Goal: Transaction & Acquisition: Purchase product/service

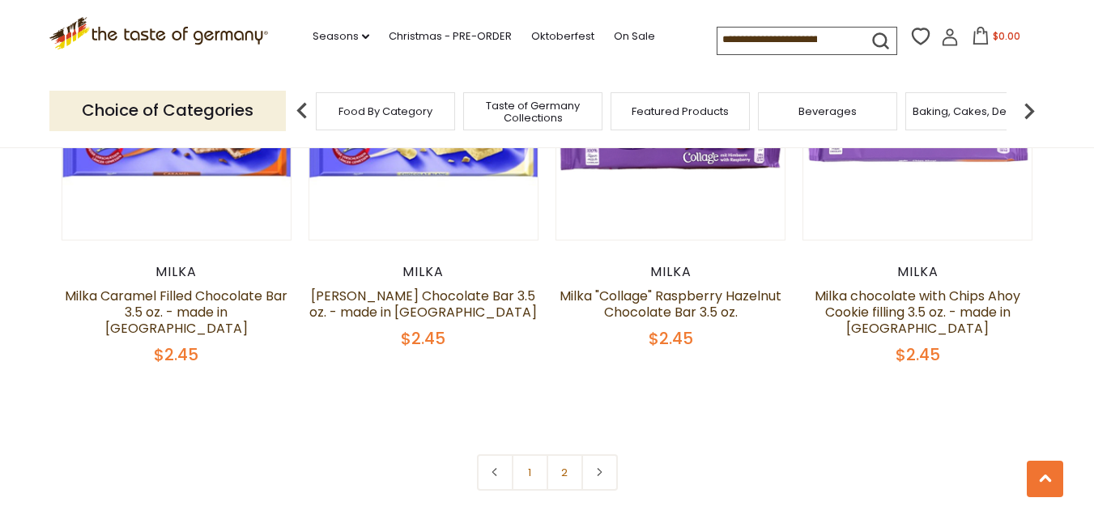
scroll to position [3643, 0]
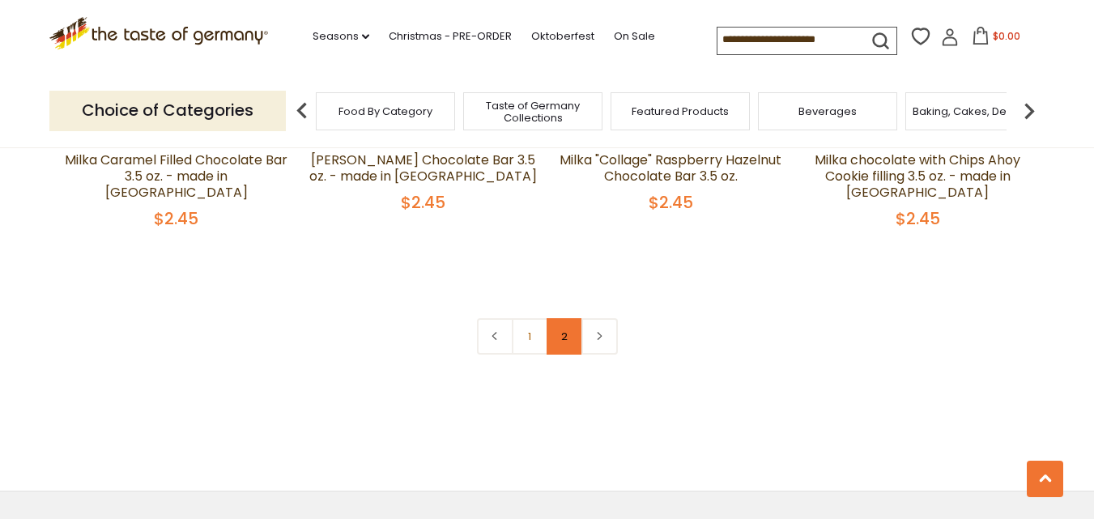
click at [574, 338] on link "2" at bounding box center [565, 336] width 36 height 36
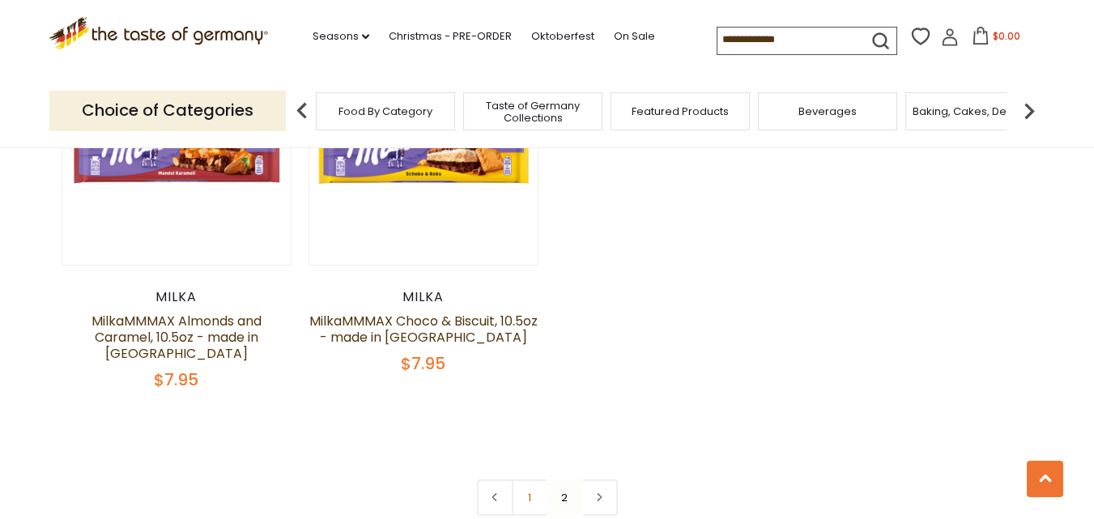
scroll to position [3127, 0]
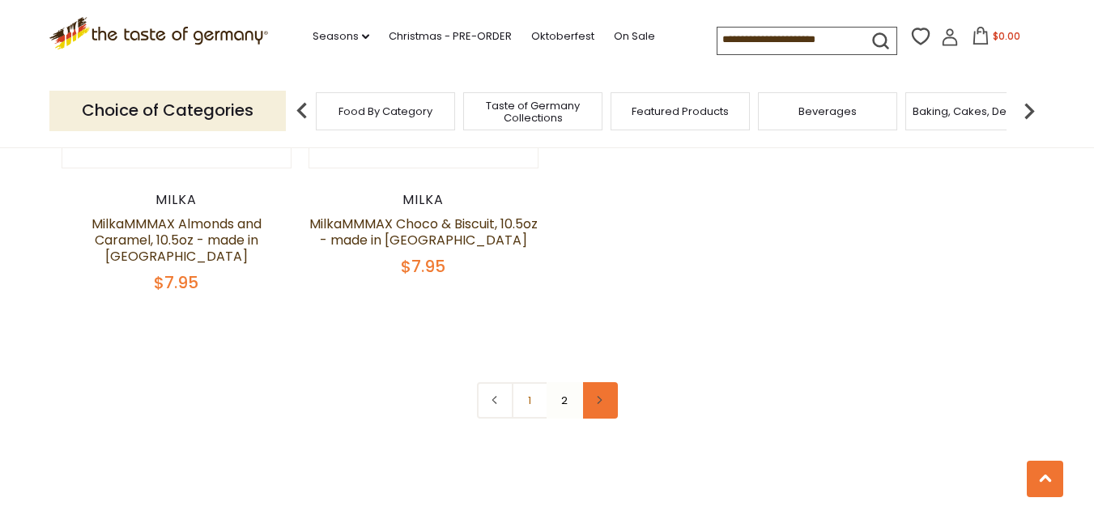
click at [606, 389] on link at bounding box center [599, 400] width 36 height 36
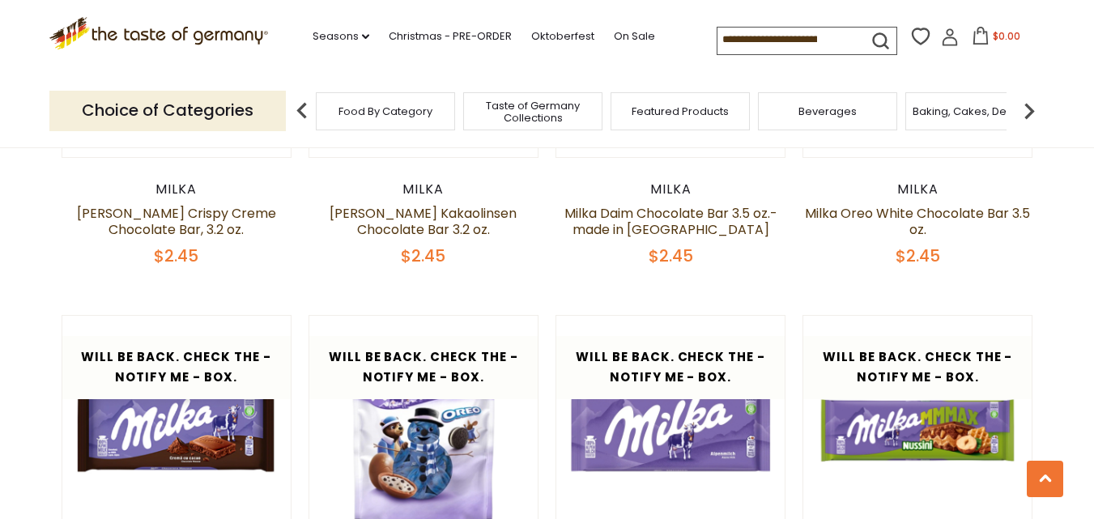
scroll to position [3127, 0]
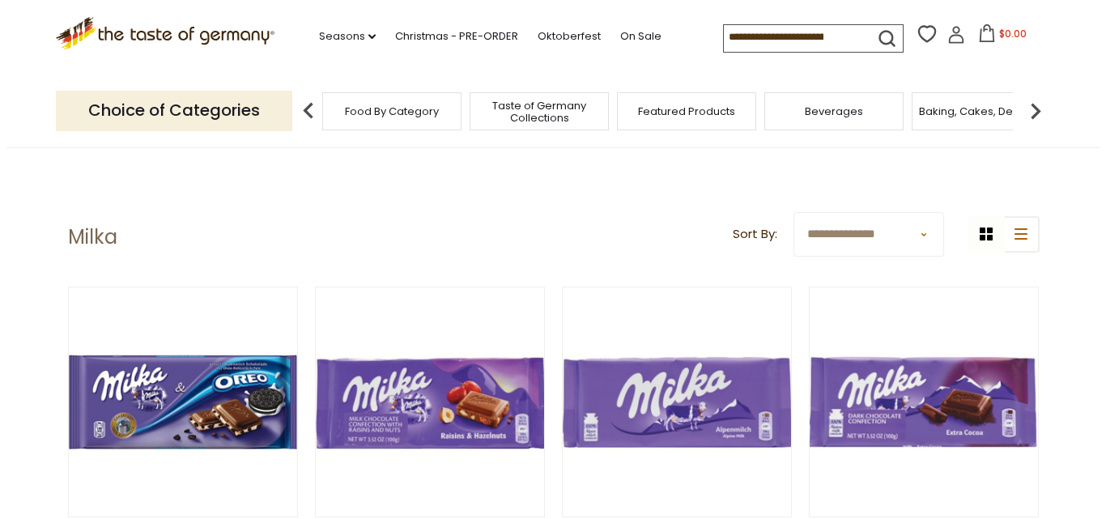
scroll to position [81, 0]
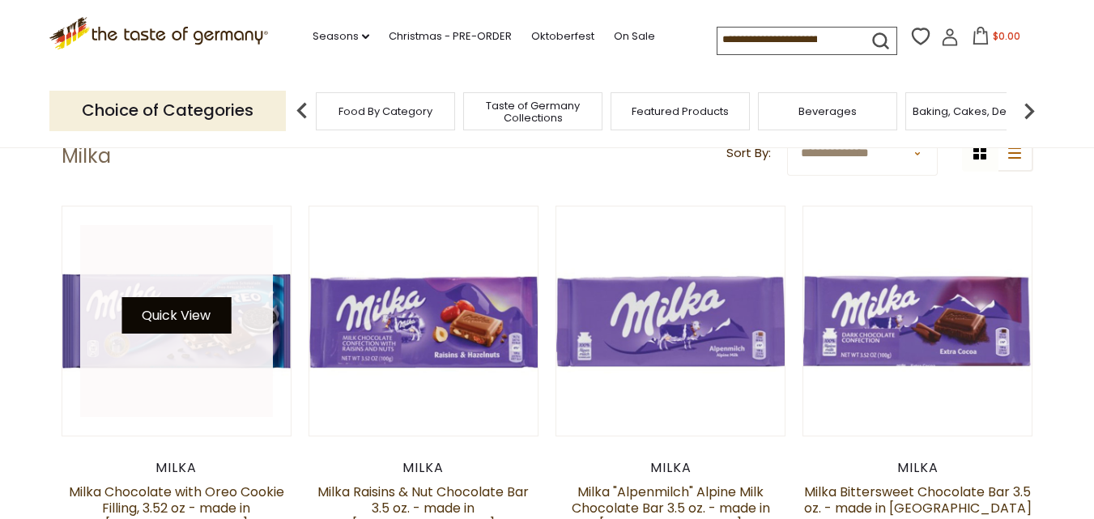
click at [189, 321] on button "Quick View" at bounding box center [175, 315] width 109 height 36
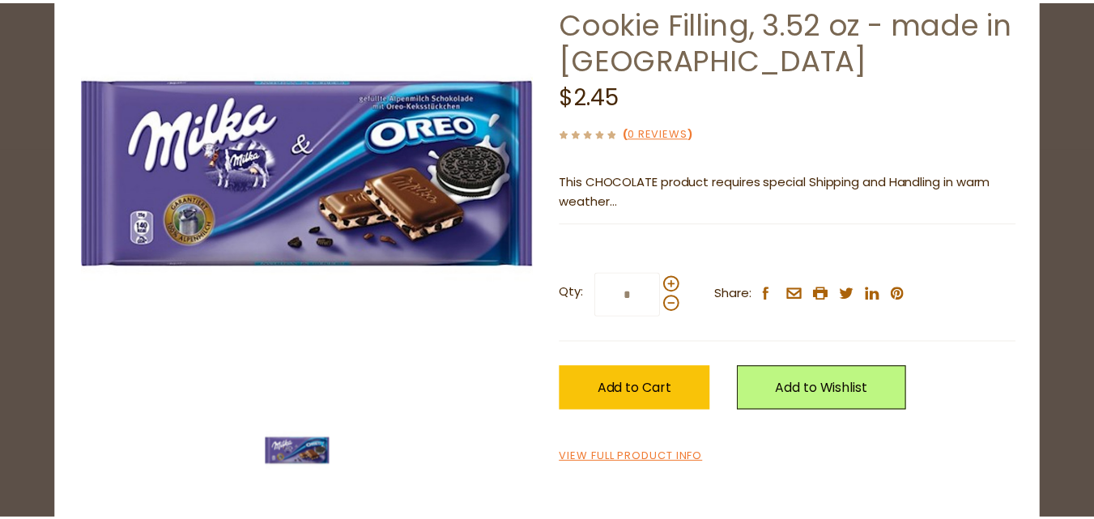
scroll to position [138, 0]
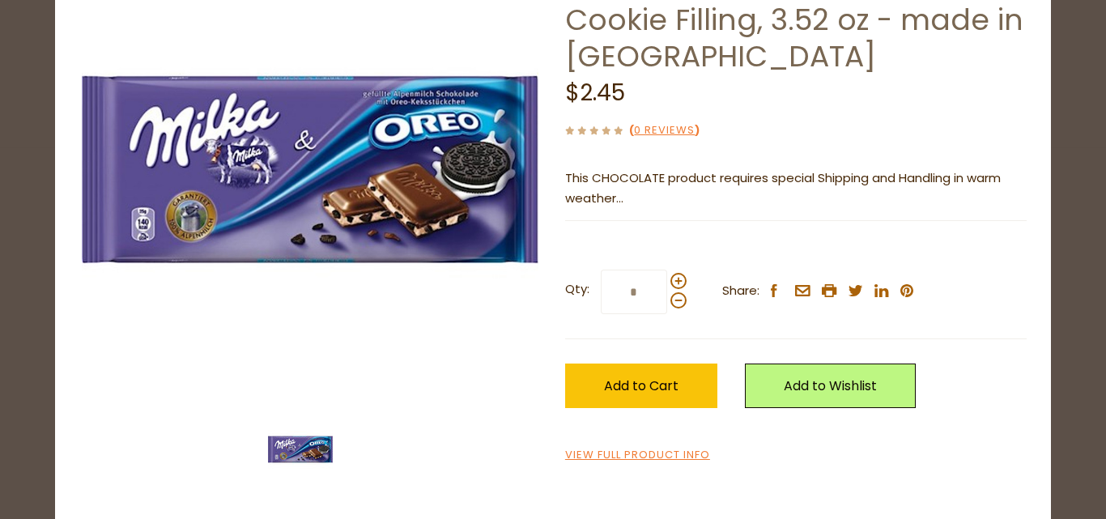
click at [1080, 211] on div "close [PERSON_NAME] Chocolate with Oreo Cookie Filling, 3.52 oz - made in [GEOG…" at bounding box center [553, 259] width 1106 height 519
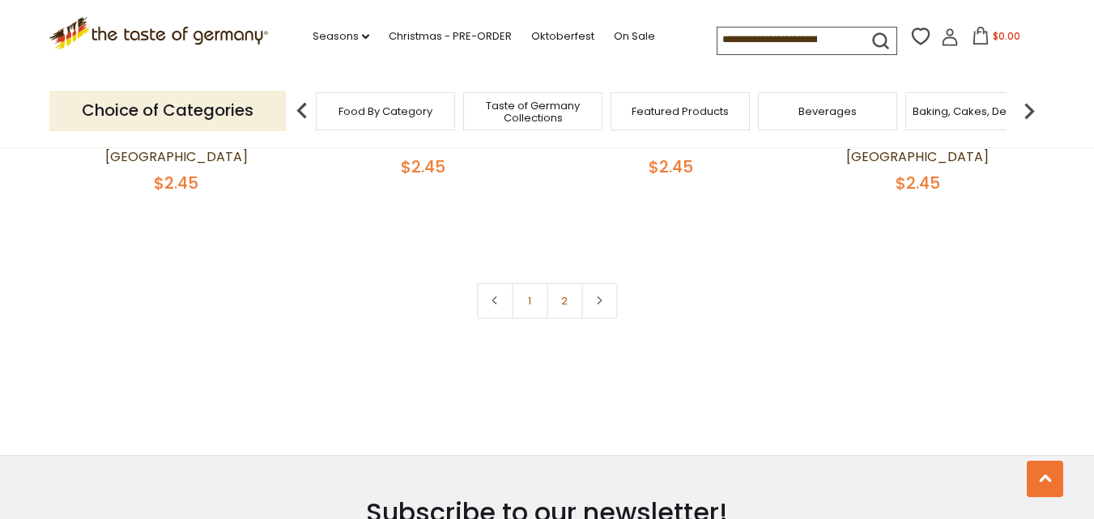
scroll to position [3724, 0]
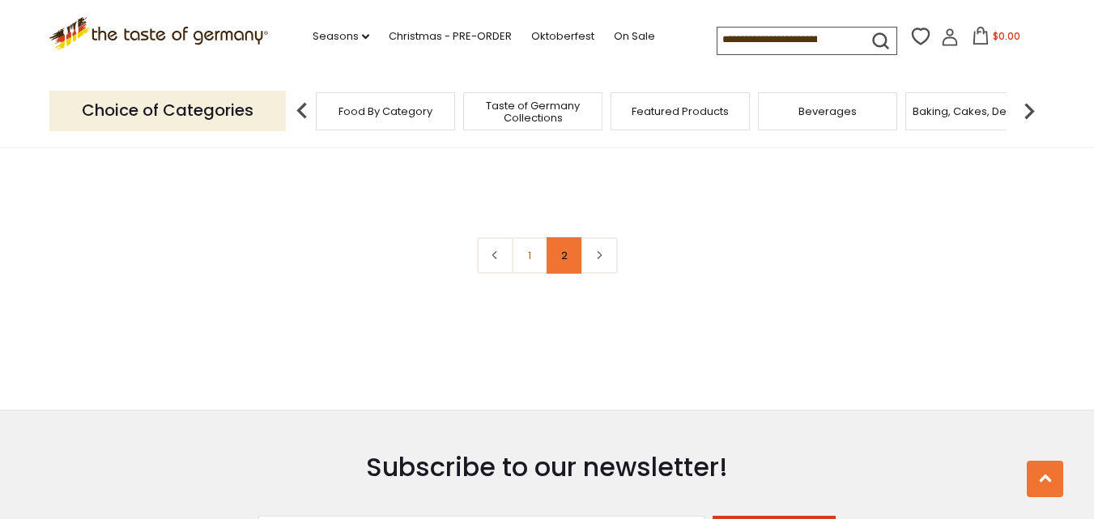
click at [576, 246] on link "2" at bounding box center [565, 255] width 36 height 36
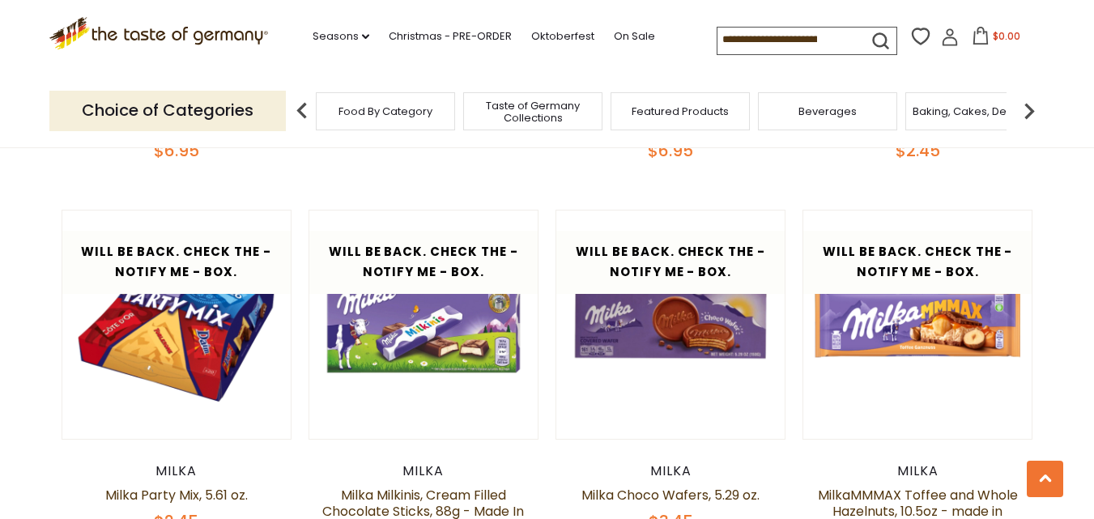
scroll to position [2479, 0]
